Goal: Task Accomplishment & Management: Use online tool/utility

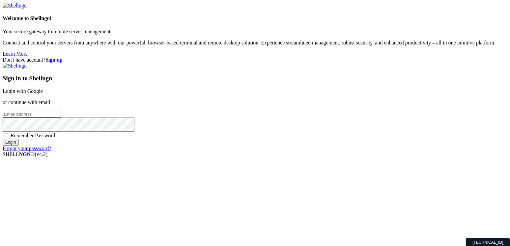
click at [43, 88] on link "Login with Google" at bounding box center [23, 91] width 40 height 6
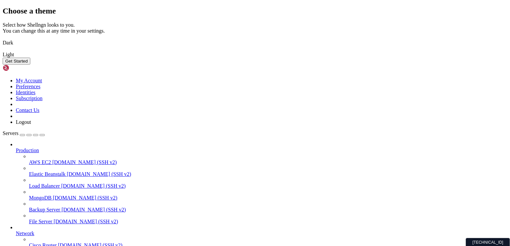
click at [3, 39] on img at bounding box center [3, 39] width 0 height 0
click at [30, 65] on button "Get Started" at bounding box center [17, 61] width 28 height 7
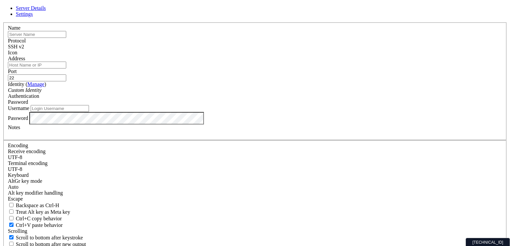
click at [66, 38] on input "text" at bounding box center [37, 34] width 58 height 7
click at [304, 17] on header "Server Details Settings" at bounding box center [255, 11] width 504 height 12
click at [49, 75] on div "Server Details Settings Name Protocol SSH v2 Icon" at bounding box center [255, 141] width 504 height 272
click at [75, 8] on div "Server Details Settings Name Protocol SSH v2 Icon" at bounding box center [255, 141] width 504 height 272
click at [3, 22] on icon at bounding box center [3, 22] width 0 height 0
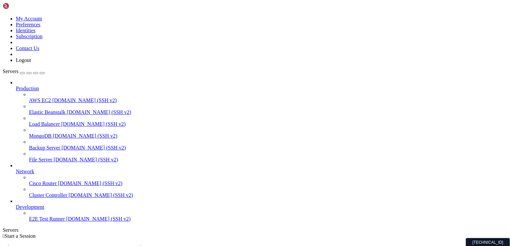
click at [3, 16] on link at bounding box center [3, 16] width 0 height 0
click at [42, 39] on link "Subscription" at bounding box center [29, 37] width 27 height 6
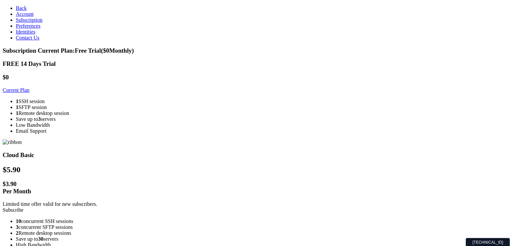
click at [19, 17] on link "Account" at bounding box center [25, 14] width 18 height 6
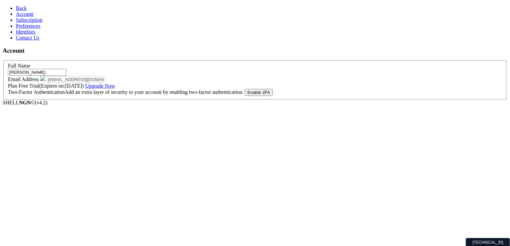
click at [25, 29] on span "Preferences" at bounding box center [28, 26] width 25 height 6
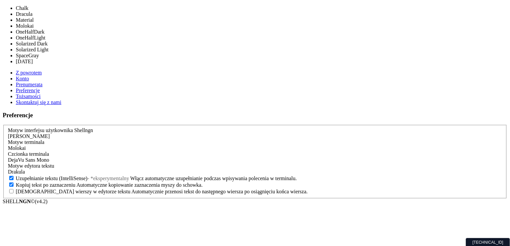
click at [26, 145] on font "Molokai" at bounding box center [17, 148] width 18 height 6
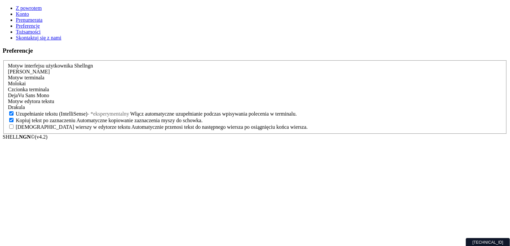
click at [32, 23] on font "Prenumerata" at bounding box center [29, 20] width 27 height 6
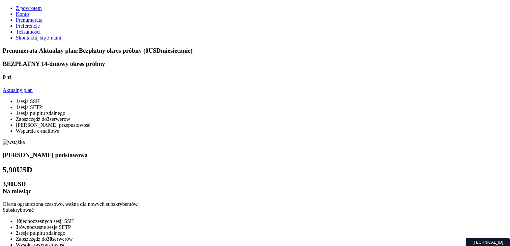
click at [29, 17] on link "Konto" at bounding box center [22, 14] width 13 height 6
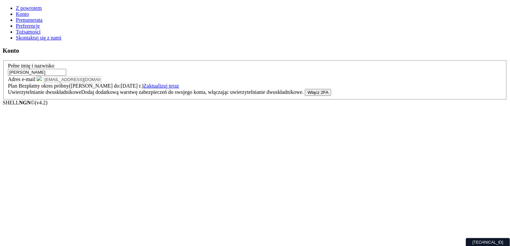
click at [34, 6] on font "Z powrotem" at bounding box center [29, 8] width 26 height 6
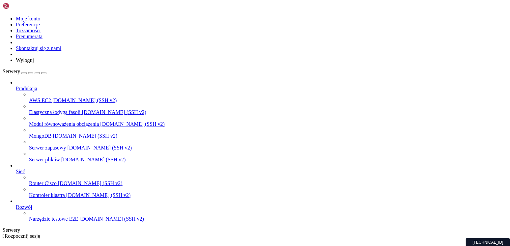
click at [82, 109] on span "[DOMAIN_NAME] (SSH v2)" at bounding box center [114, 112] width 65 height 6
click at [100, 121] on font "[DOMAIN_NAME] (SSH v2)" at bounding box center [132, 124] width 65 height 6
click at [53, 133] on font "[DOMAIN_NAME] (SSH v2)" at bounding box center [85, 136] width 65 height 6
click at [67, 145] on span "[DOMAIN_NAME] (SSH v2)" at bounding box center [99, 148] width 65 height 6
click at [61, 157] on font "[DOMAIN_NAME] (SSH v2)" at bounding box center [93, 160] width 65 height 6
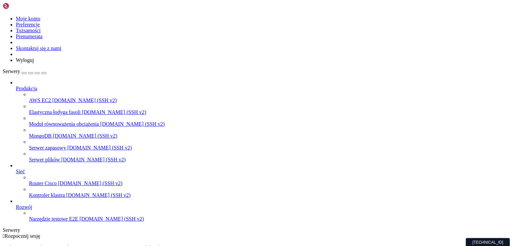
scroll to position [2, 0]
click at [79, 222] on span "[DOMAIN_NAME] (SSH v2)" at bounding box center [111, 219] width 65 height 6
click at [52, 97] on font "[DOMAIN_NAME] (SSH v2)" at bounding box center [84, 100] width 65 height 6
click at [24, 73] on div "button" at bounding box center [24, 73] width 0 height 0
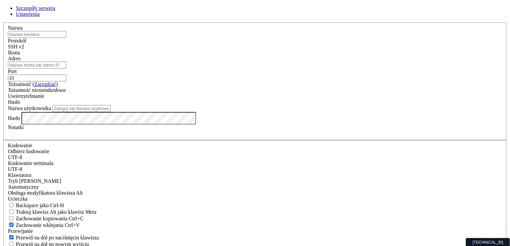
click at [40, 17] on link "Ustawienia" at bounding box center [28, 14] width 24 height 6
click at [55, 11] on link "Szczegóły serwera" at bounding box center [36, 8] width 40 height 6
click at [66, 68] on input "Adres" at bounding box center [37, 65] width 58 height 7
paste input "[TECHNICAL_ID]"
type input "[TECHNICAL_ID]"
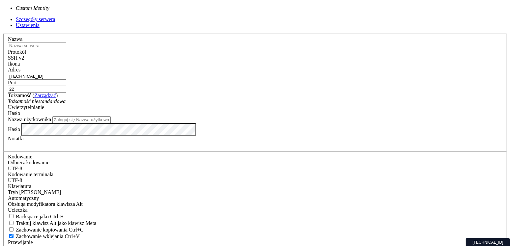
click at [211, 104] on div "Tożsamość niestandardowa" at bounding box center [255, 101] width 494 height 6
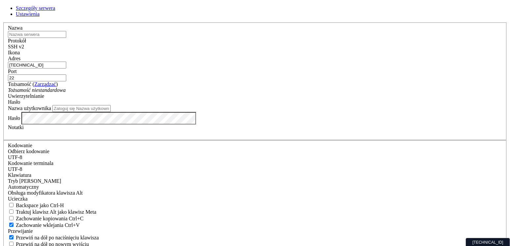
click at [211, 93] on div "Tożsamość niestandardowa" at bounding box center [255, 90] width 494 height 6
click at [111, 112] on input "Nazwa użytkownika" at bounding box center [81, 108] width 58 height 7
type input "root"
click at [66, 38] on input "text" at bounding box center [37, 34] width 58 height 7
type input "Serwer główny"
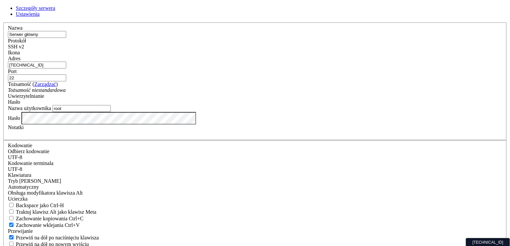
click at [305, 105] on div "Hasło" at bounding box center [255, 102] width 494 height 6
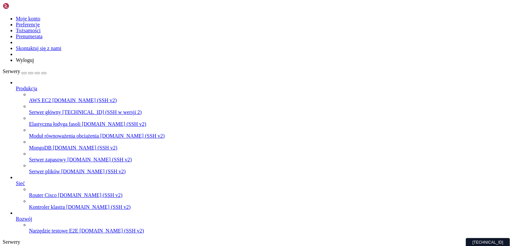
click at [62, 109] on font "[TECHNICAL_ID] (SSH w wersji 2)" at bounding box center [101, 112] width 79 height 6
click at [45, 109] on font "Serwer główny" at bounding box center [45, 112] width 32 height 6
click at [3, 16] on icon at bounding box center [3, 16] width 0 height 0
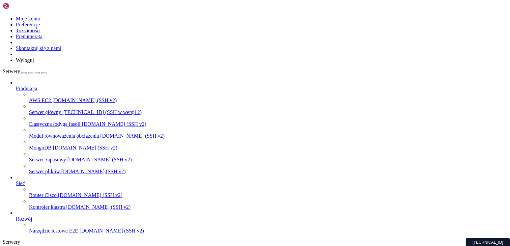
drag, startPoint x: 116, startPoint y: 26, endPoint x: 116, endPoint y: 50, distance: 24.4
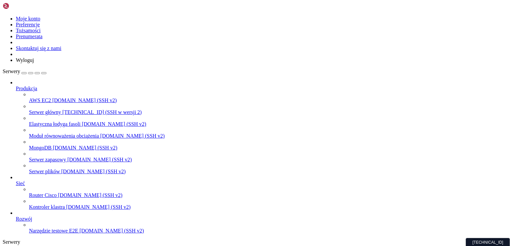
drag, startPoint x: 177, startPoint y: 434, endPoint x: 181, endPoint y: 431, distance: 4.9
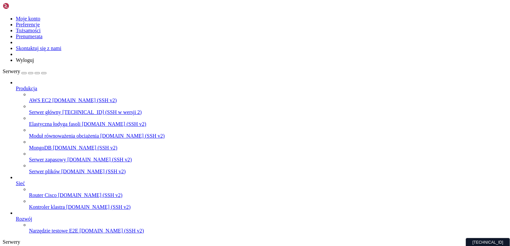
type input "/"
click at [61, 169] on font "[DOMAIN_NAME] (SSH v2)" at bounding box center [93, 172] width 65 height 6
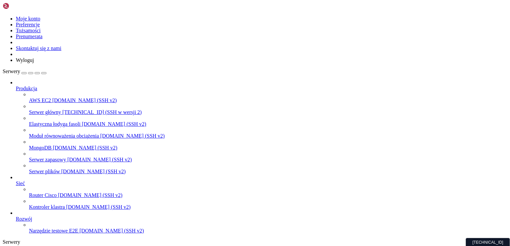
click at [61, 169] on font "[DOMAIN_NAME] (SSH v2)" at bounding box center [93, 172] width 65 height 6
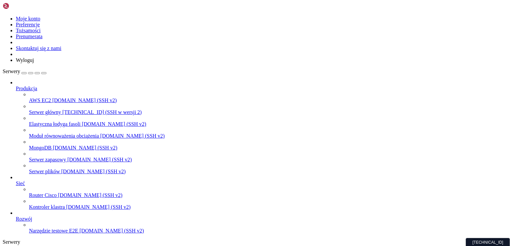
click at [3, 16] on icon at bounding box center [3, 16] width 0 height 0
click at [42, 39] on link "Prenumerata" at bounding box center [29, 37] width 27 height 6
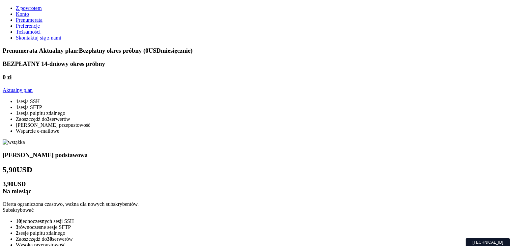
click at [42, 23] on link "Prenumerata" at bounding box center [29, 20] width 27 height 6
click at [29, 17] on link "Konto" at bounding box center [22, 14] width 13 height 6
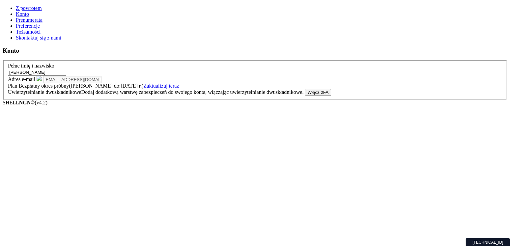
click at [28, 35] on font "Tożsamości" at bounding box center [28, 32] width 25 height 6
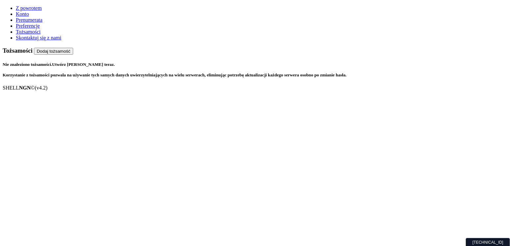
click at [16, 5] on icon at bounding box center [16, 8] width 0 height 6
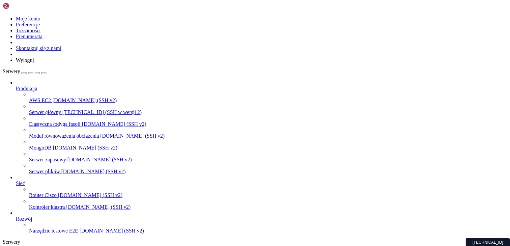
drag, startPoint x: 399, startPoint y: 206, endPoint x: 357, endPoint y: 237, distance: 52.8
click at [357, 238] on div "[TECHNICAL_ID]" at bounding box center [361, 242] width 44 height 8
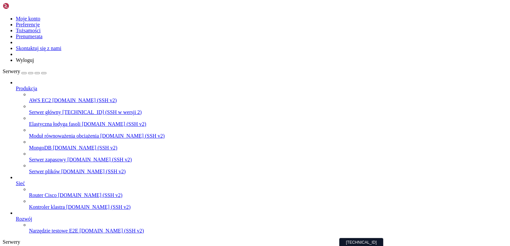
click at [54, 133] on font "Moduł równoważenia obciążenia" at bounding box center [64, 136] width 70 height 6
click at [53, 121] on font "Elastyczna łodyga fasoli" at bounding box center [54, 124] width 51 height 6
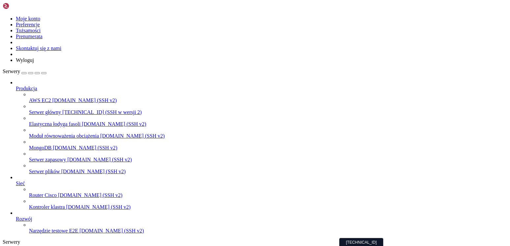
click at [62, 109] on font "[TECHNICAL_ID] (SSH w wersji 2)" at bounding box center [101, 112] width 79 height 6
click at [37, 86] on span "Produkcja" at bounding box center [26, 89] width 21 height 6
click at [16, 86] on icon at bounding box center [16, 86] width 0 height 0
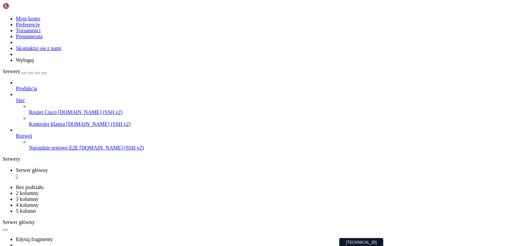
click at [16, 97] on icon at bounding box center [16, 97] width 0 height 0
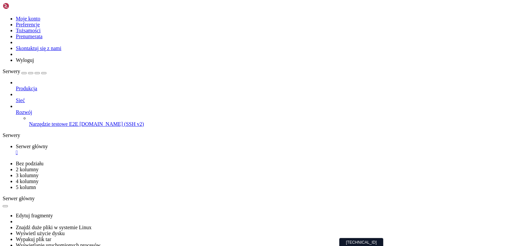
click at [29, 121] on icon at bounding box center [29, 121] width 0 height 0
click at [79, 121] on font "[DOMAIN_NAME] (SSH v2)" at bounding box center [111, 124] width 65 height 6
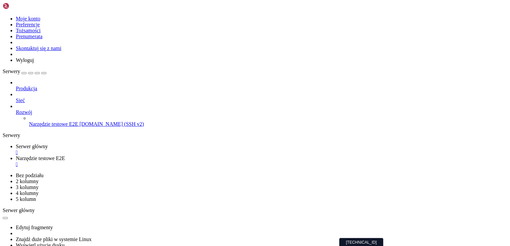
click at [193, 161] on div "" at bounding box center [261, 164] width 491 height 6
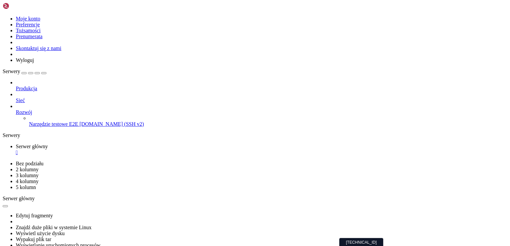
click at [76, 103] on div at bounding box center [261, 106] width 491 height 6
click at [16, 109] on icon at bounding box center [16, 109] width 0 height 0
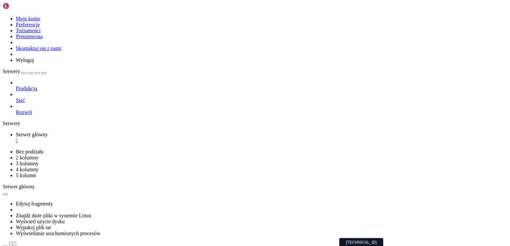
click at [16, 86] on icon at bounding box center [16, 86] width 0 height 0
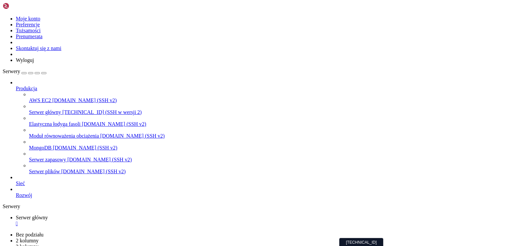
click at [44, 73] on icon "button" at bounding box center [44, 73] width 0 height 0
click at [5, 203] on font "Serwery" at bounding box center [11, 206] width 17 height 6
click at [37, 73] on div "button" at bounding box center [37, 73] width 0 height 0
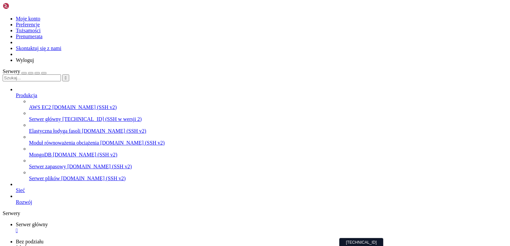
click at [37, 73] on div "button" at bounding box center [37, 73] width 0 height 0
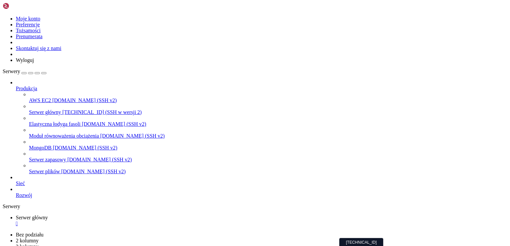
click at [37, 73] on div "button" at bounding box center [37, 73] width 0 height 0
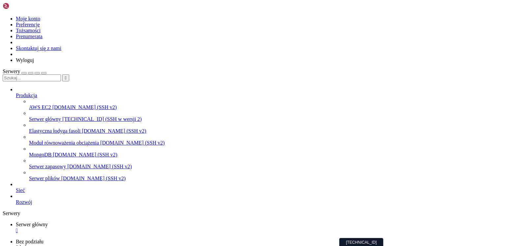
click at [37, 73] on div "button" at bounding box center [37, 73] width 0 height 0
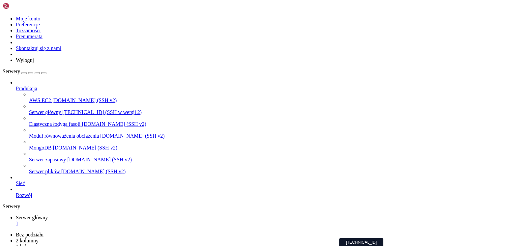
click at [24, 73] on div "button" at bounding box center [24, 73] width 0 height 0
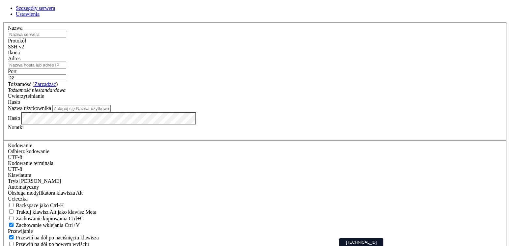
click at [40, 17] on link "Ustawienia" at bounding box center [28, 14] width 24 height 6
click at [3, 22] on icon at bounding box center [3, 22] width 0 height 0
